Goal: Task Accomplishment & Management: Manage account settings

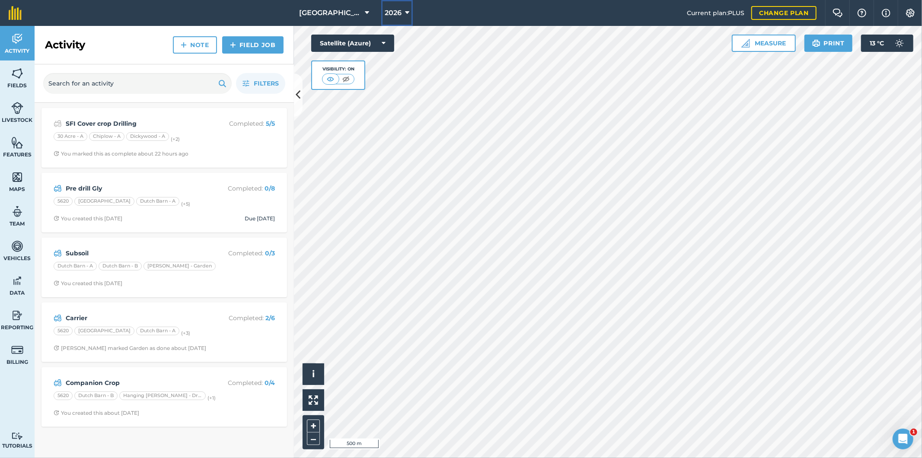
click at [393, 10] on span "2026" at bounding box center [392, 13] width 17 height 10
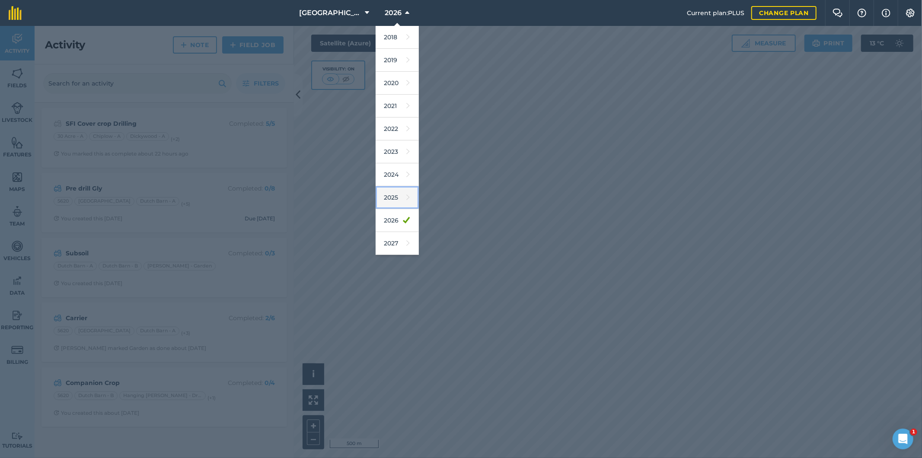
click at [384, 195] on link "2025" at bounding box center [396, 197] width 43 height 23
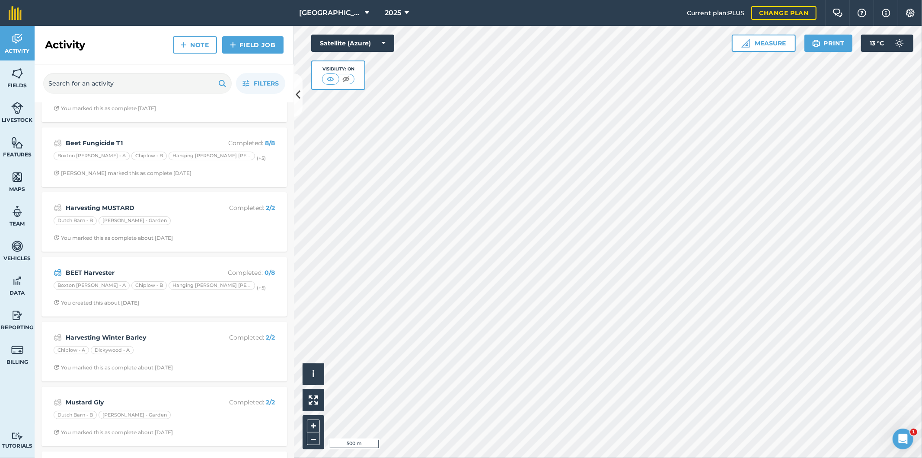
scroll to position [288, 0]
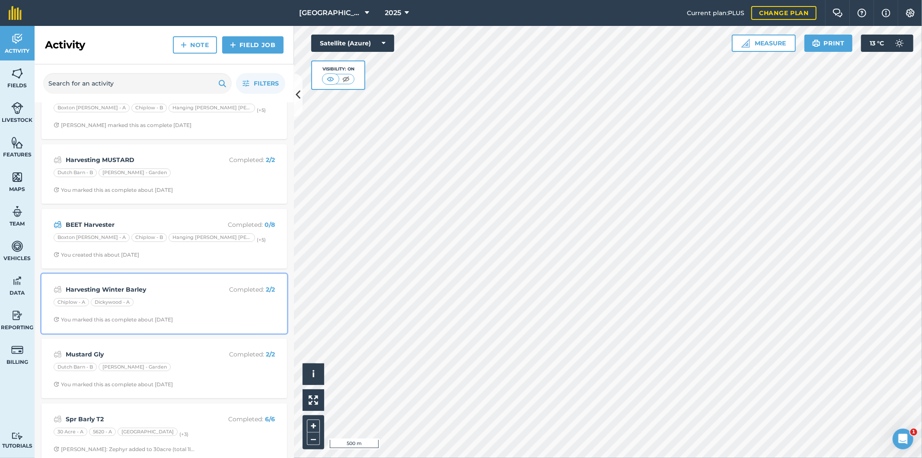
click at [180, 305] on div "Chiplow - A Dickywood - A" at bounding box center [164, 303] width 221 height 11
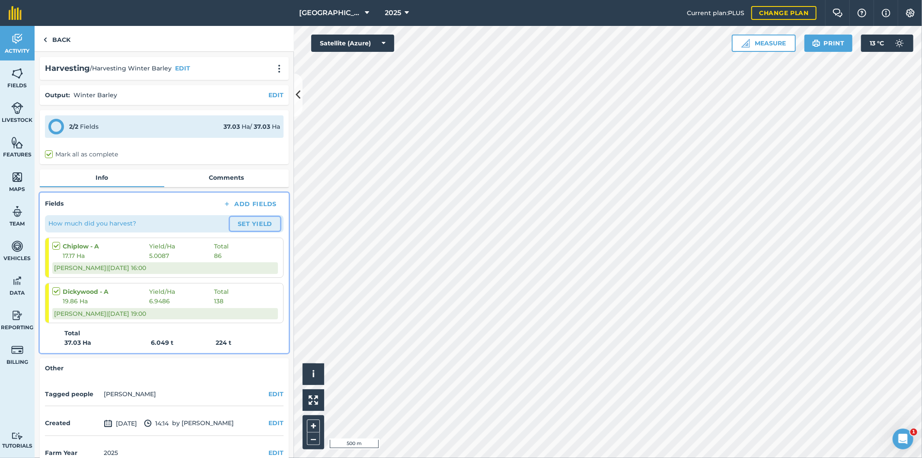
click at [254, 222] on button "Set Yield" at bounding box center [255, 224] width 50 height 14
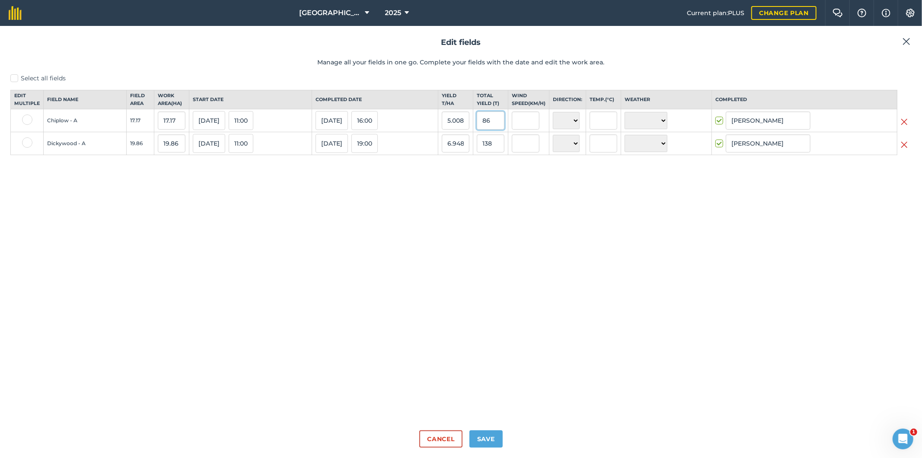
drag, startPoint x: 501, startPoint y: 130, endPoint x: 480, endPoint y: 132, distance: 21.6
click at [480, 132] on td "86" at bounding box center [490, 120] width 35 height 23
type input "69"
type input "4.01863715783343"
click at [502, 153] on input "138" at bounding box center [491, 143] width 28 height 18
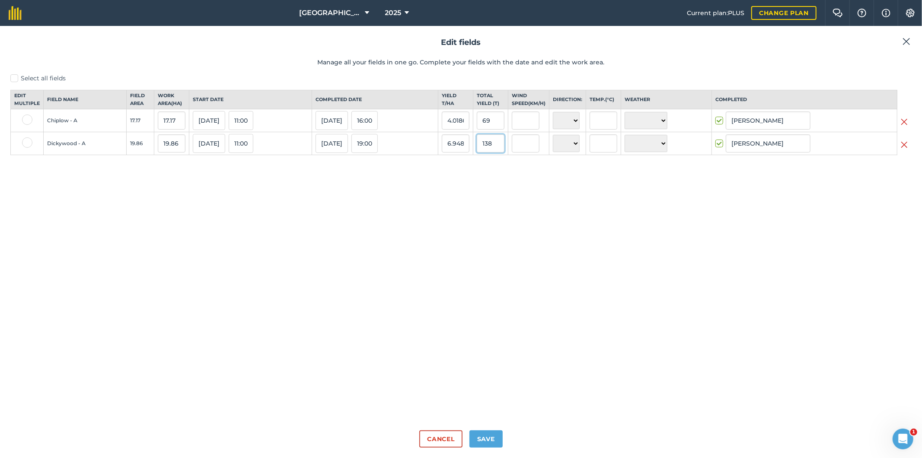
drag, startPoint x: 502, startPoint y: 154, endPoint x: 486, endPoint y: 158, distance: 16.0
click at [486, 153] on input "138" at bounding box center [491, 143] width 28 height 18
type input "113"
type input "5.689828801611279"
click at [506, 183] on div "Select all fields Edit multiple Field name Field Area Work area ( Ha ) Start da…" at bounding box center [460, 249] width 901 height 350
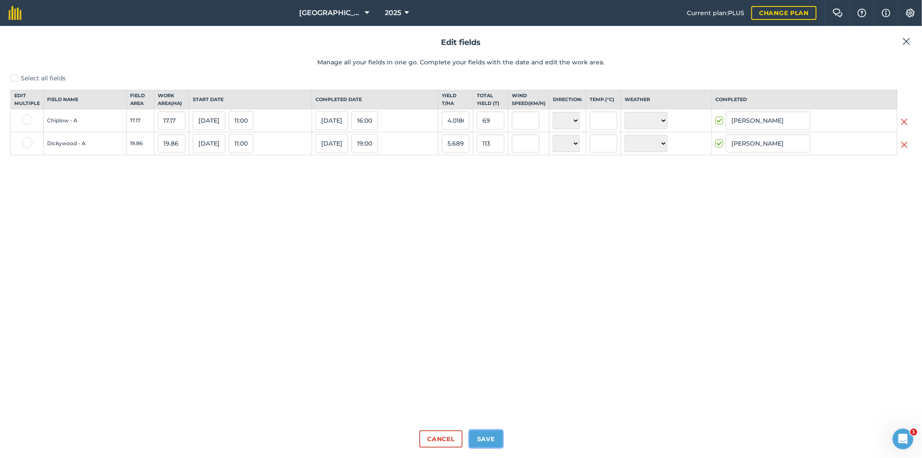
click at [489, 444] on button "Save" at bounding box center [485, 438] width 33 height 17
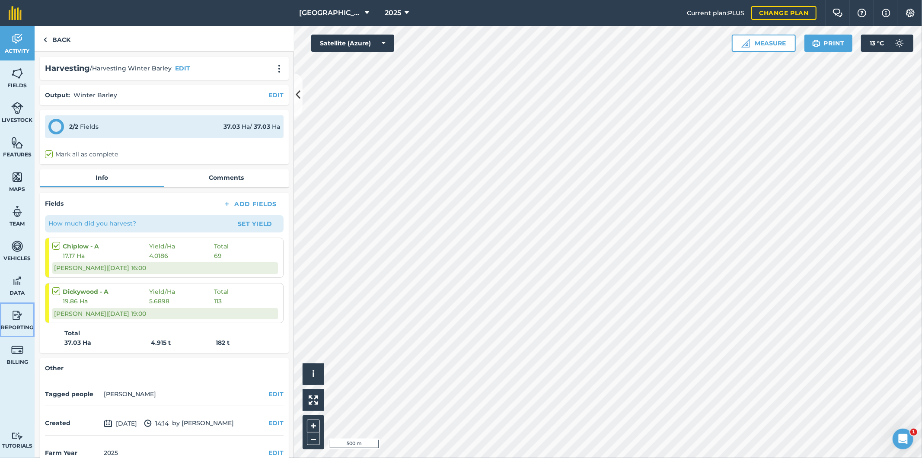
click at [16, 311] on img at bounding box center [17, 315] width 12 height 13
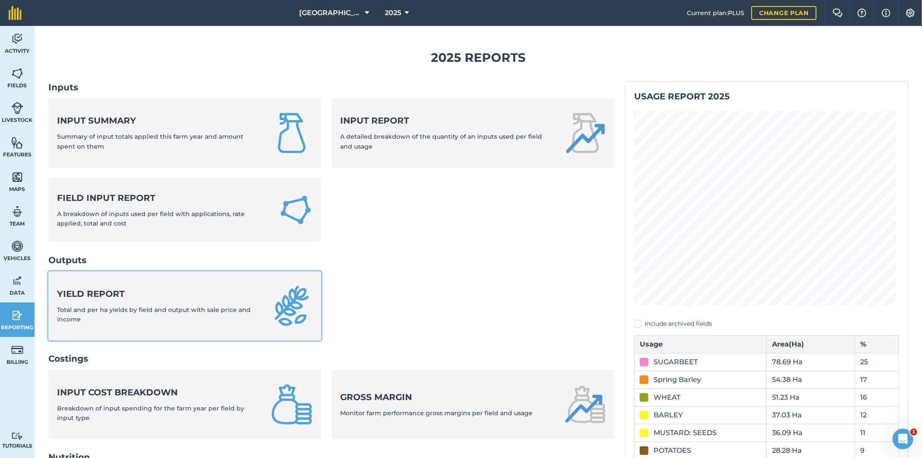
click at [136, 296] on strong "Yield report" at bounding box center [158, 294] width 203 height 12
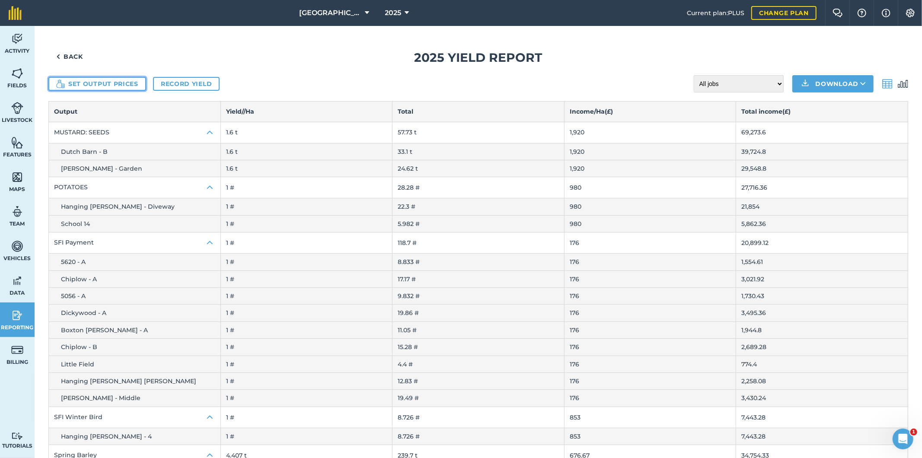
click at [118, 85] on button "Set output prices" at bounding box center [97, 84] width 98 height 14
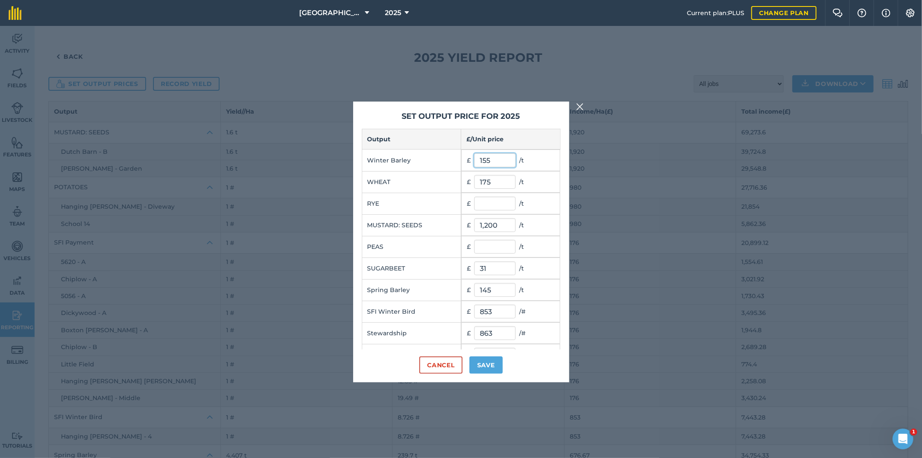
click at [491, 163] on input "155" at bounding box center [494, 160] width 41 height 14
drag, startPoint x: 491, startPoint y: 162, endPoint x: 473, endPoint y: 162, distance: 17.7
click at [474, 162] on input "155" at bounding box center [494, 160] width 41 height 14
type input "154.06"
click at [487, 369] on button "Save" at bounding box center [485, 364] width 33 height 17
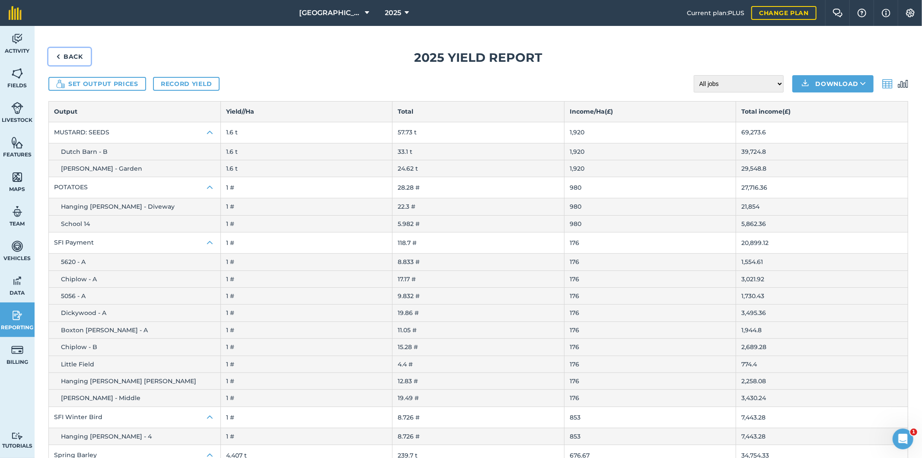
click at [73, 57] on link "Back" at bounding box center [69, 56] width 42 height 17
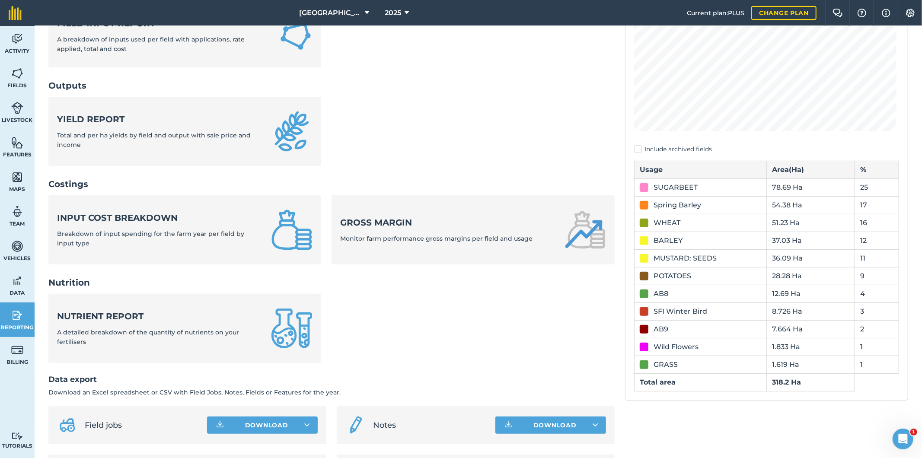
scroll to position [192, 0]
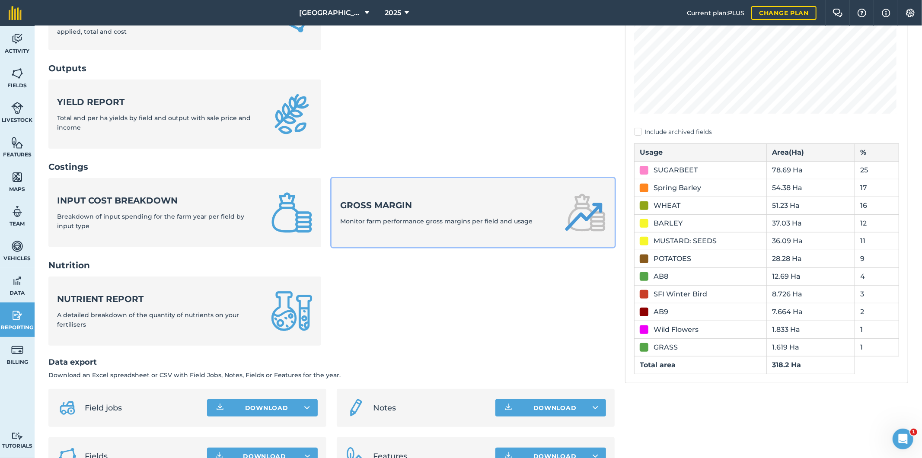
click at [433, 222] on span "Monitor farm performance gross margins per field and usage" at bounding box center [436, 221] width 192 height 8
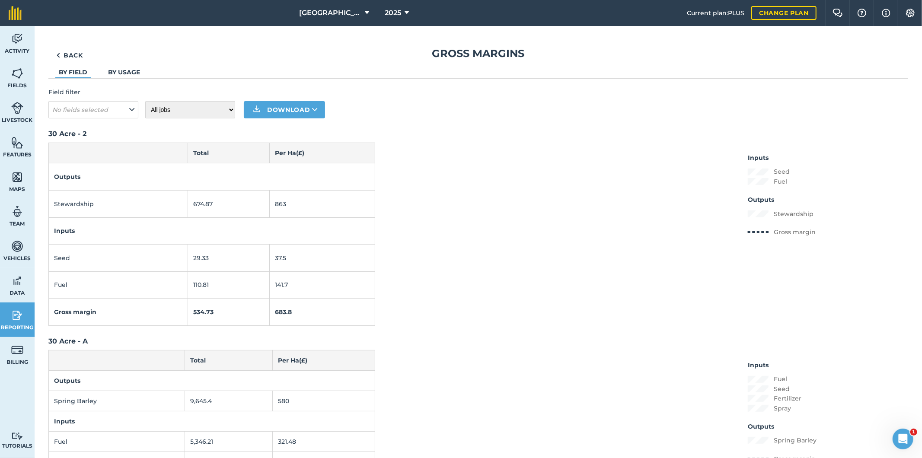
click at [127, 73] on link "By usage" at bounding box center [124, 72] width 32 height 8
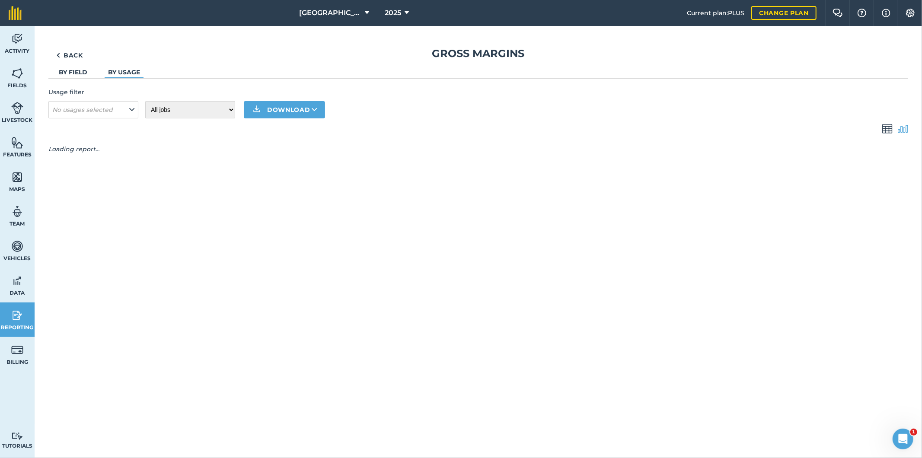
click at [122, 69] on link "By usage" at bounding box center [124, 72] width 32 height 8
